Goal: Find specific page/section: Find specific page/section

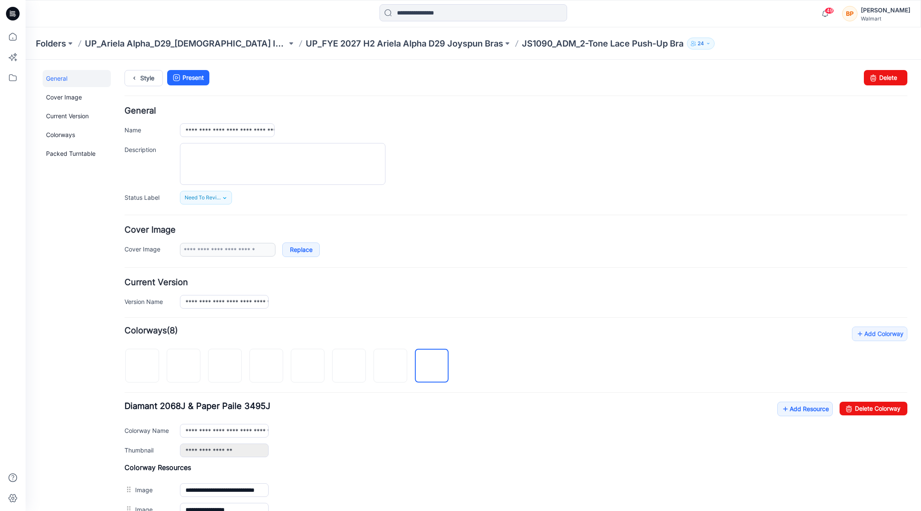
scroll to position [121, 0]
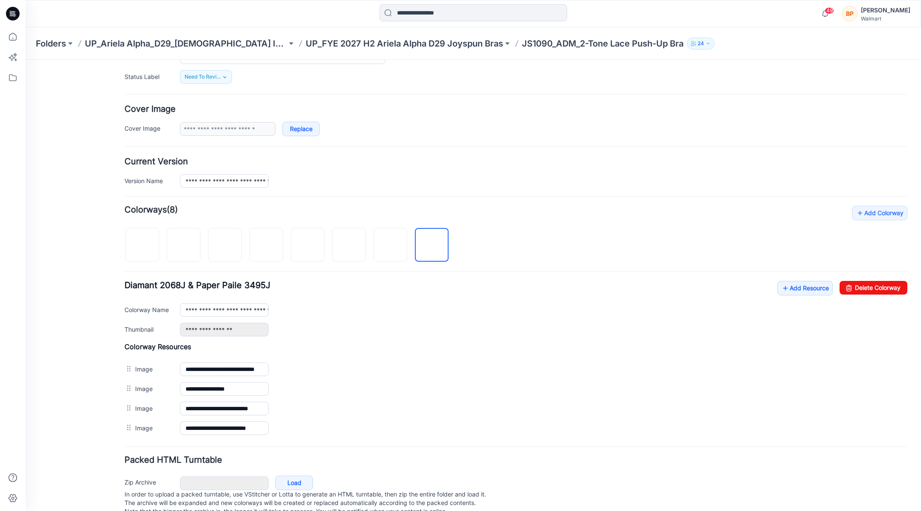
click at [485, 189] on form "**********" at bounding box center [516, 252] width 783 height 532
click at [325, 42] on p "UP_FYE 2027 H2 Ariela Alpha D29 Joyspun Bras" at bounding box center [404, 44] width 197 height 12
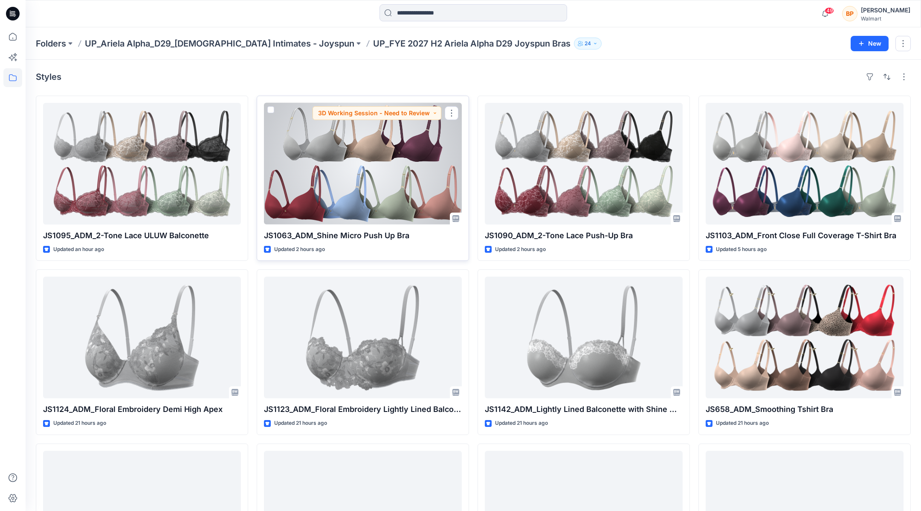
click at [397, 191] on div at bounding box center [363, 164] width 198 height 122
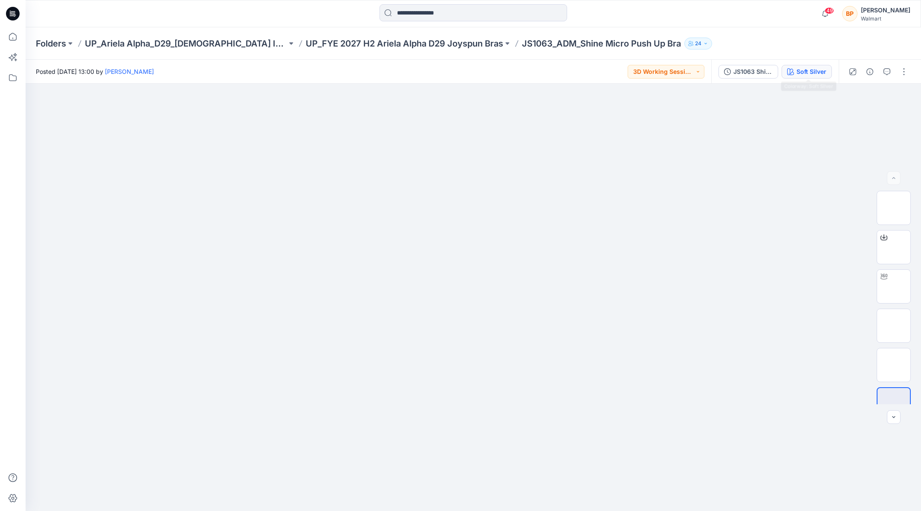
click at [812, 71] on div "Soft Silver" at bounding box center [812, 71] width 30 height 9
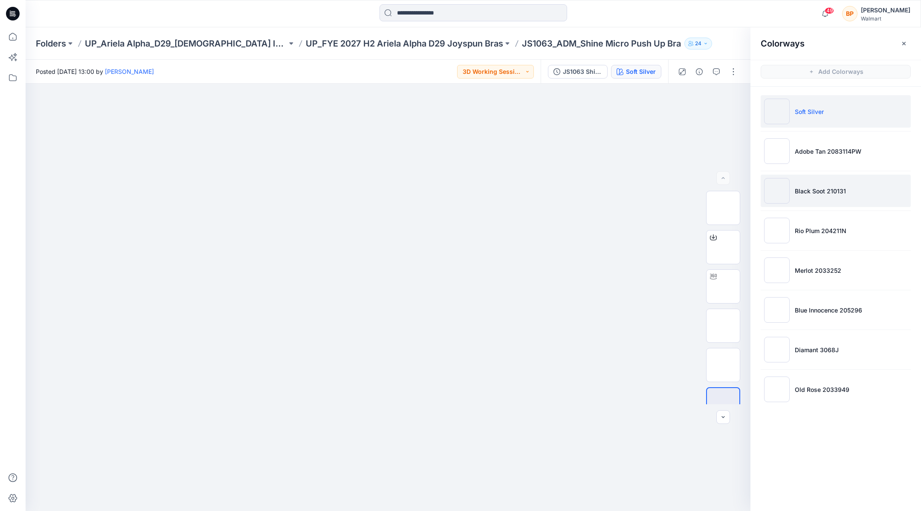
click at [816, 192] on p "Black Soot 210131" at bounding box center [820, 190] width 51 height 9
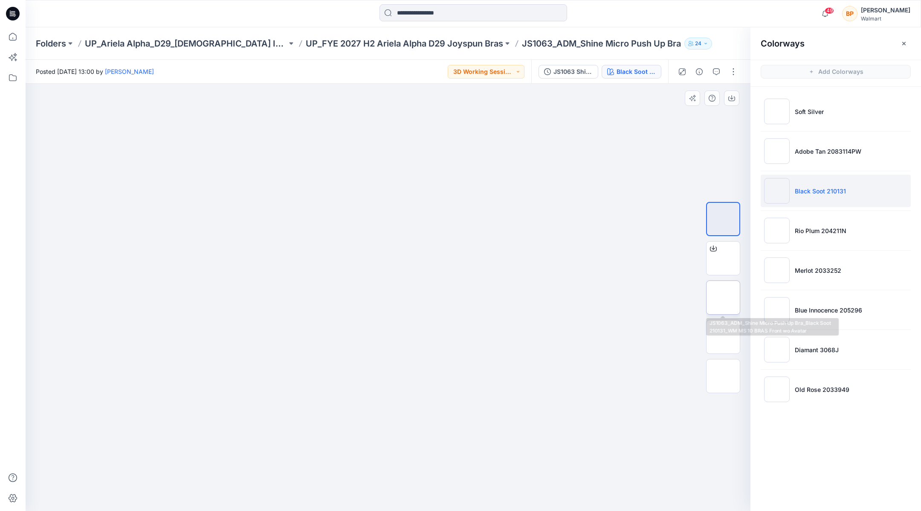
click at [723, 297] on img at bounding box center [723, 297] width 0 height 0
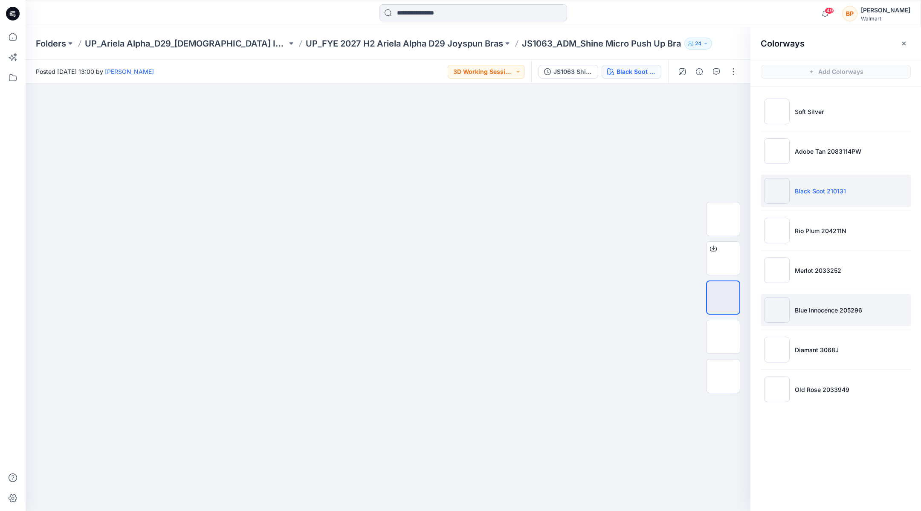
click at [770, 307] on img at bounding box center [777, 310] width 26 height 26
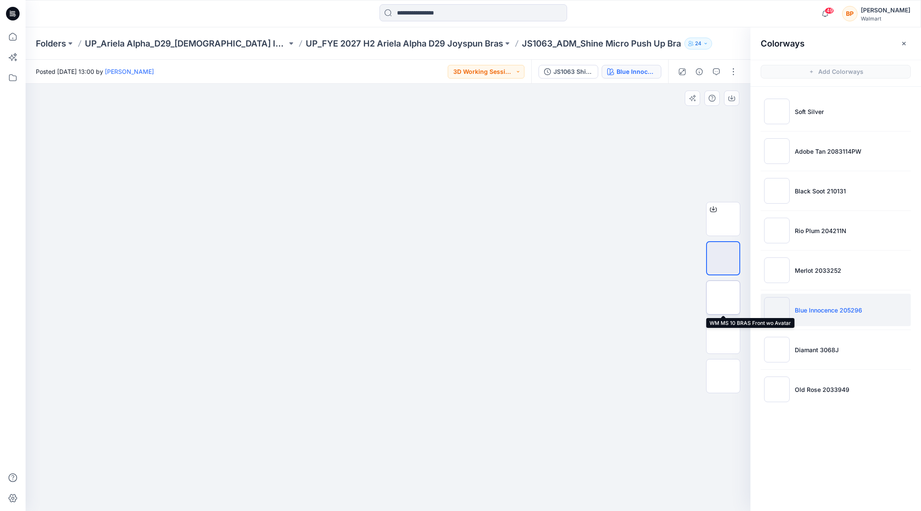
click at [723, 297] on img at bounding box center [723, 297] width 0 height 0
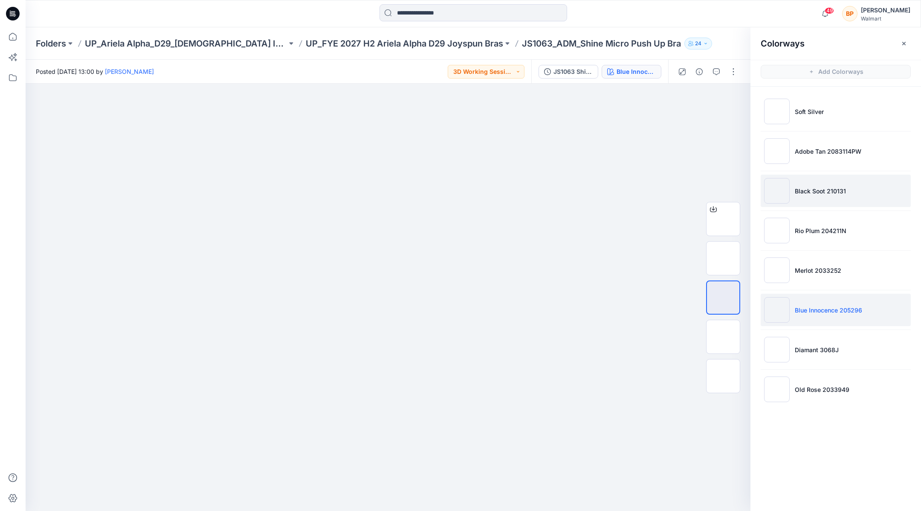
click at [814, 195] on li "Black Soot 210131" at bounding box center [836, 190] width 150 height 32
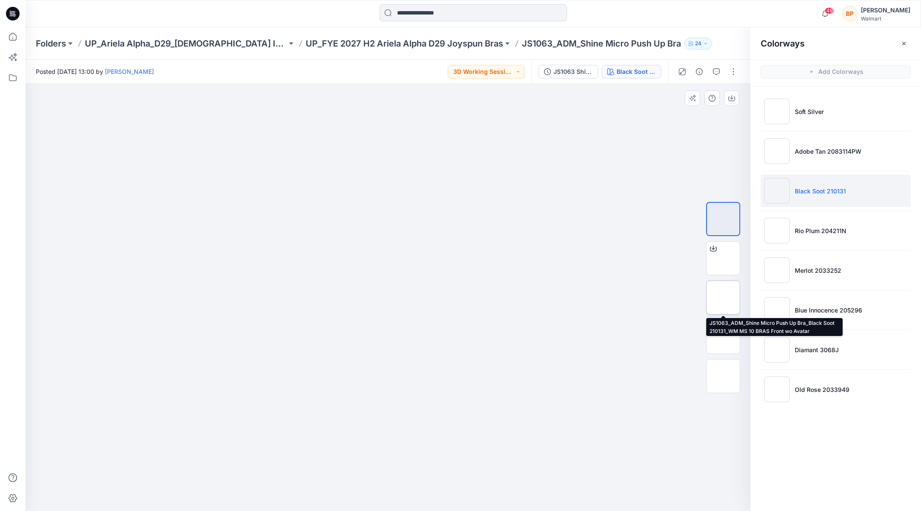
click at [723, 297] on img at bounding box center [723, 297] width 0 height 0
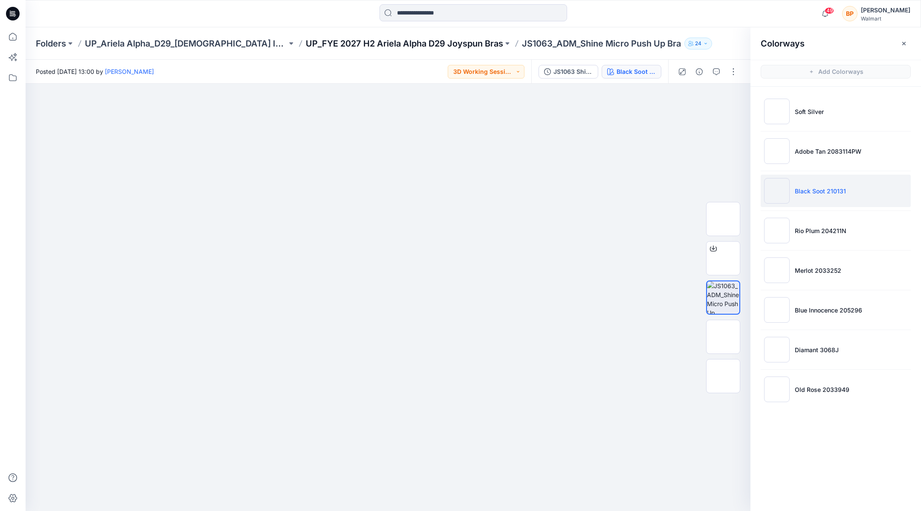
click at [453, 40] on p "UP_FYE 2027 H2 Ariela Alpha D29 Joyspun Bras" at bounding box center [404, 44] width 197 height 12
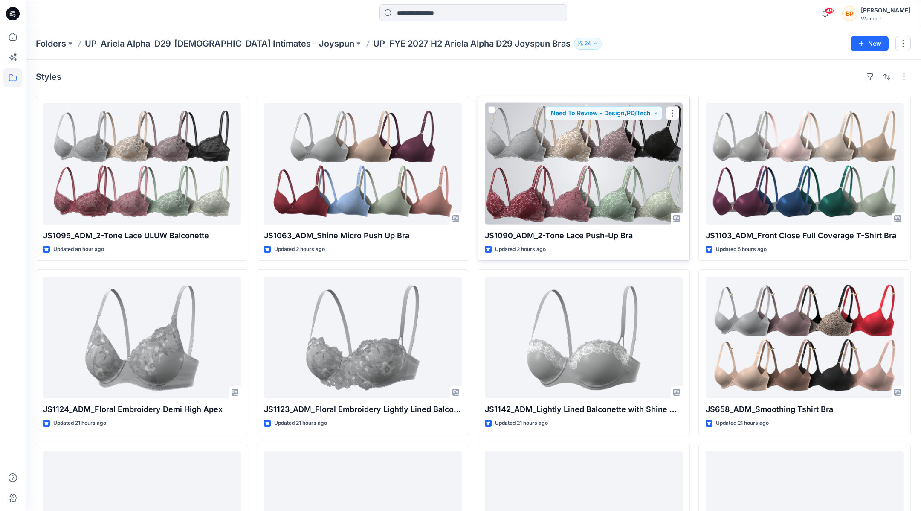
click at [562, 205] on div at bounding box center [584, 164] width 198 height 122
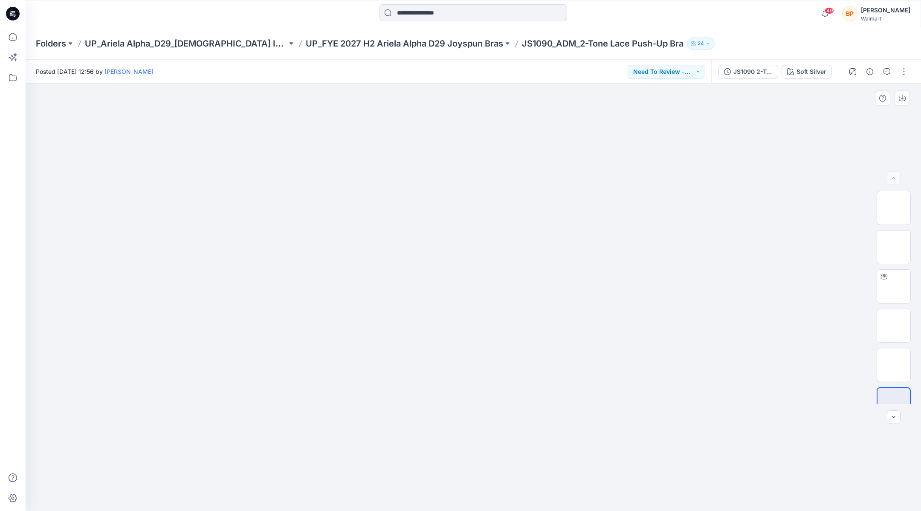
click at [799, 148] on div at bounding box center [474, 297] width 896 height 427
click at [810, 77] on button "Soft Silver" at bounding box center [807, 72] width 50 height 14
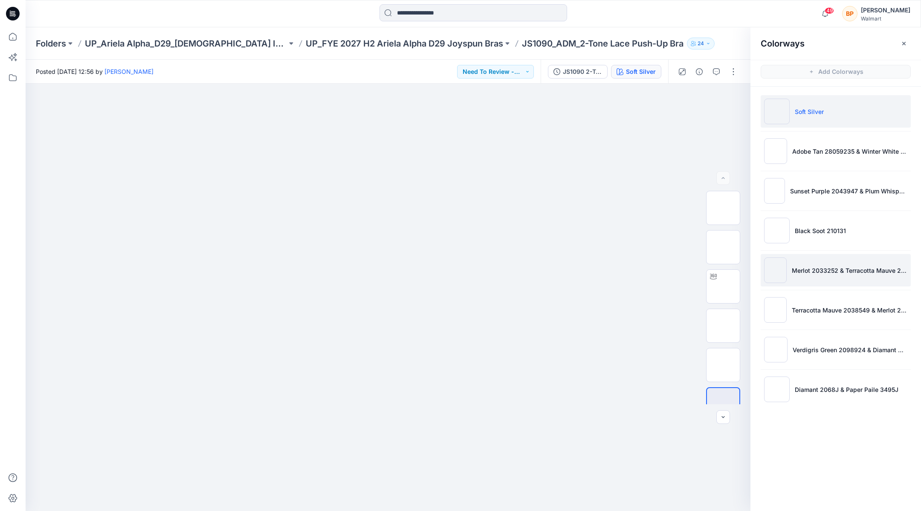
click at [792, 282] on li "Merlot 2033252 & Terracotta Mauve 2038549" at bounding box center [836, 270] width 150 height 32
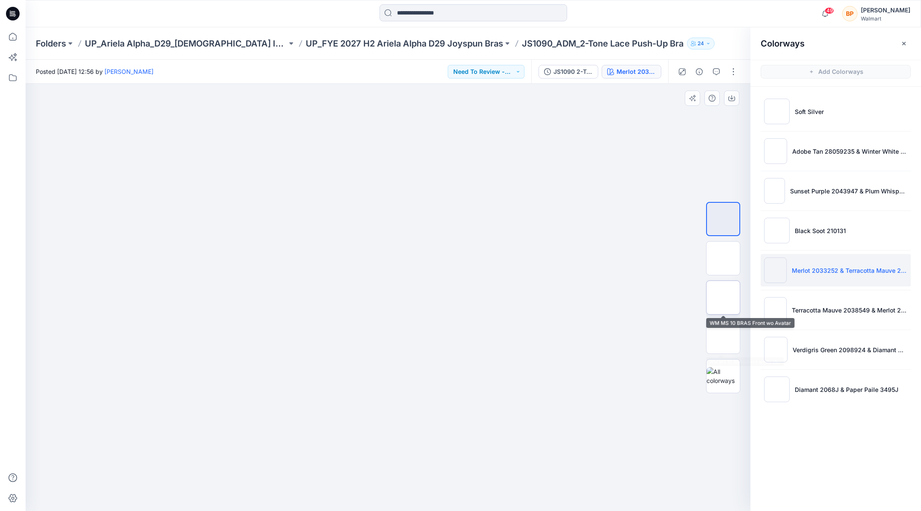
click at [723, 297] on img at bounding box center [723, 297] width 0 height 0
click at [737, 67] on button "button" at bounding box center [734, 72] width 14 height 14
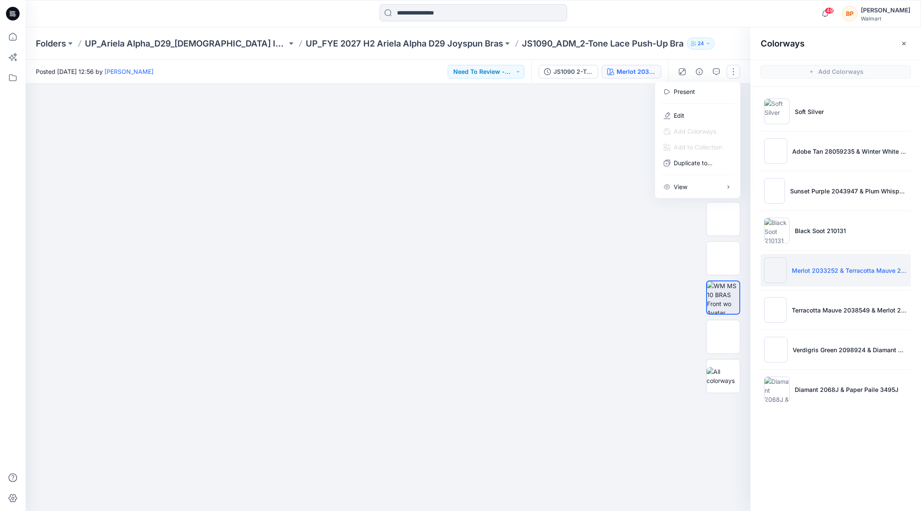
click at [645, 188] on div at bounding box center [388, 297] width 725 height 427
click at [737, 96] on button "button" at bounding box center [731, 97] width 15 height 15
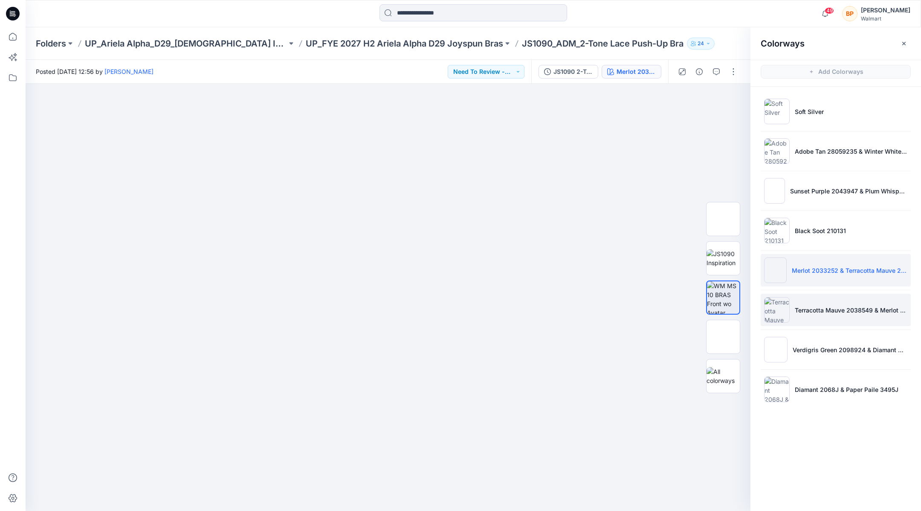
click at [784, 322] on li "Terracotta Mauve 2038549 & Merlot 2033252" at bounding box center [836, 309] width 150 height 32
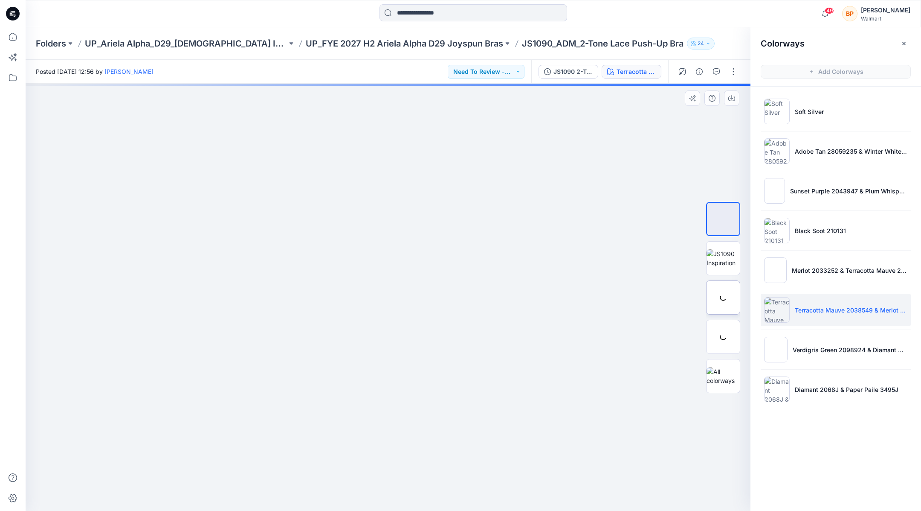
click at [0, 0] on img at bounding box center [0, 0] width 0 height 0
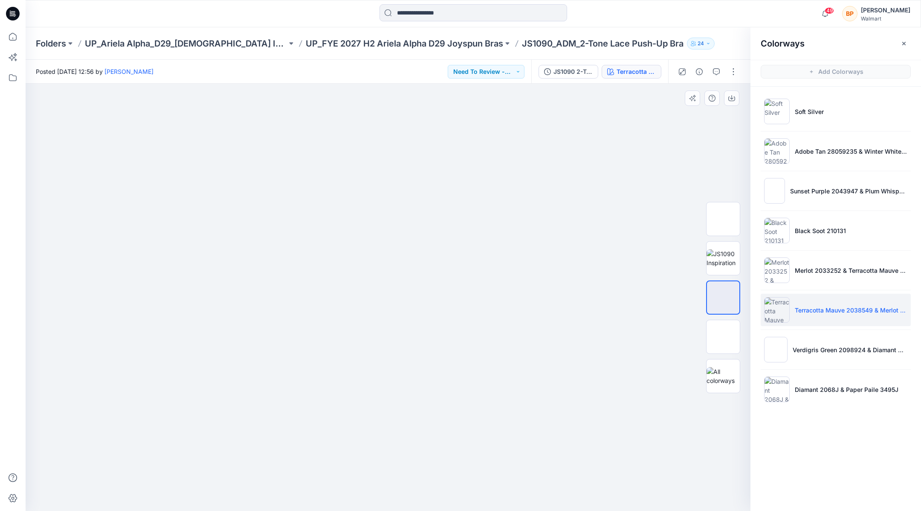
click at [539, 84] on img at bounding box center [388, 84] width 427 height 0
click at [571, 17] on div at bounding box center [474, 13] width 448 height 19
click at [730, 70] on button "button" at bounding box center [734, 72] width 14 height 14
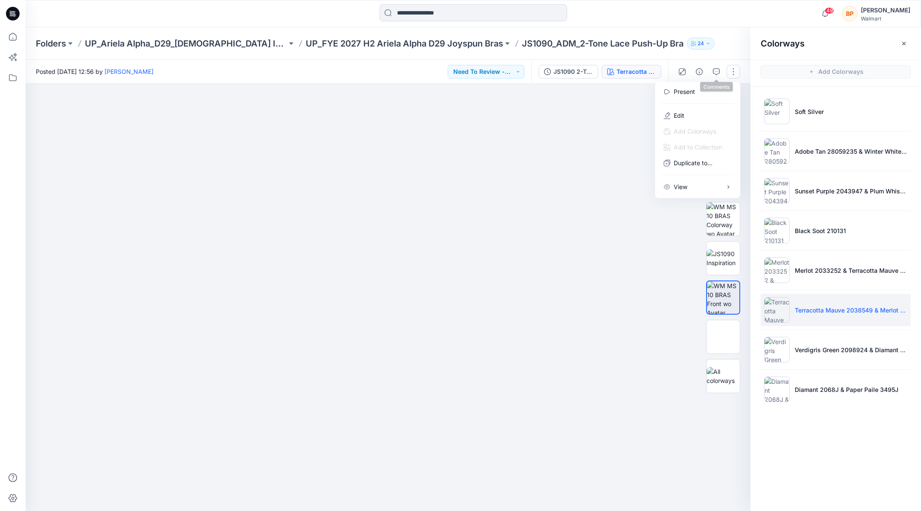
click at [723, 59] on div "Folders UP_Ariela Alpha_D29_[DEMOGRAPHIC_DATA] Intimates - Joyspun UP_FYE 2027 …" at bounding box center [474, 43] width 896 height 32
click at [714, 100] on icon "button" at bounding box center [712, 98] width 7 height 7
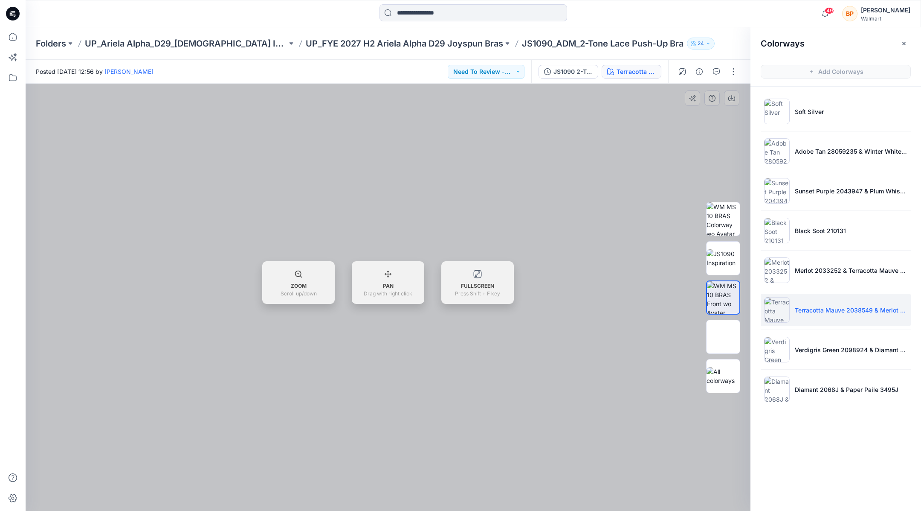
click at [727, 98] on div at bounding box center [388, 297] width 725 height 427
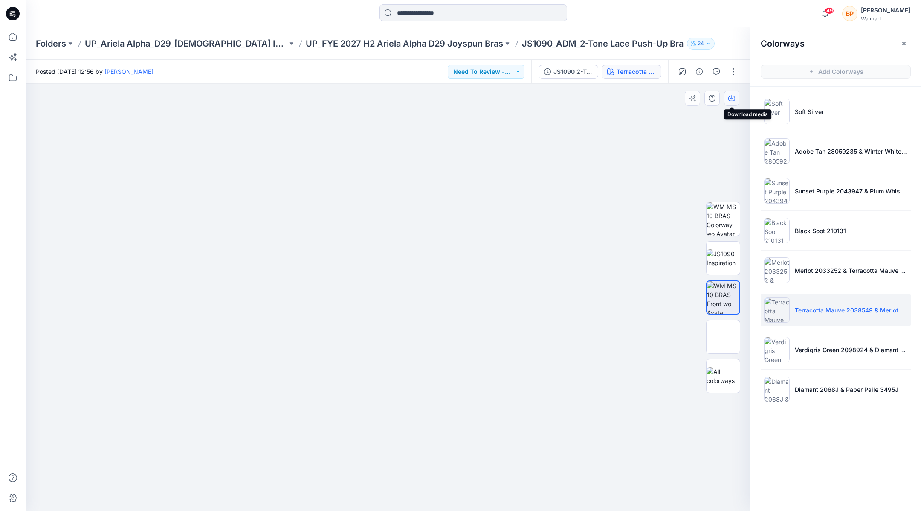
click at [734, 98] on icon "button" at bounding box center [732, 98] width 7 height 5
click at [783, 350] on img at bounding box center [777, 350] width 26 height 26
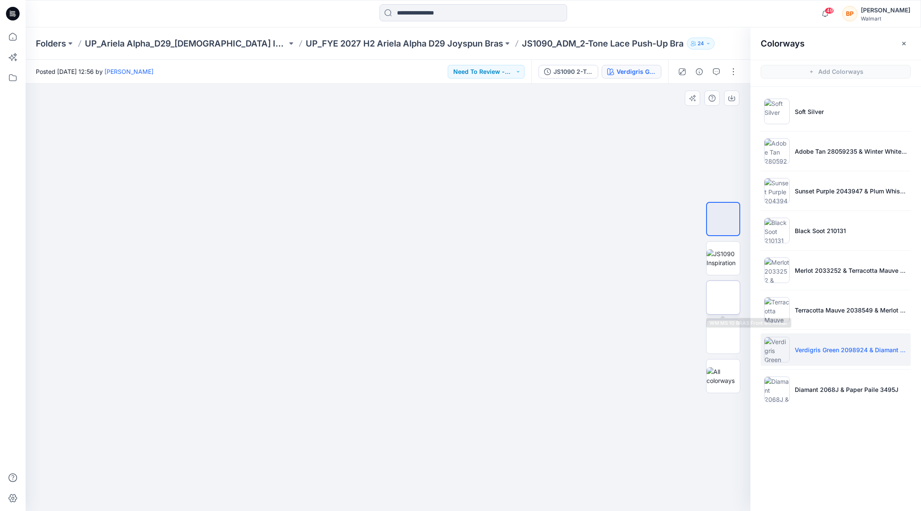
click at [723, 297] on img at bounding box center [723, 297] width 0 height 0
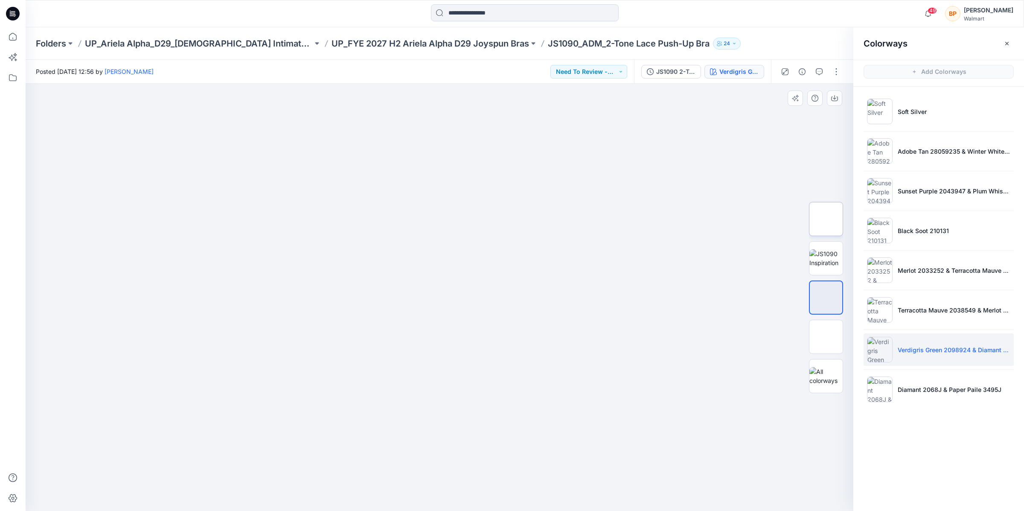
click at [808, 214] on div at bounding box center [825, 297] width 55 height 213
click at [826, 219] on img at bounding box center [826, 219] width 0 height 0
